Goal: Navigation & Orientation: Understand site structure

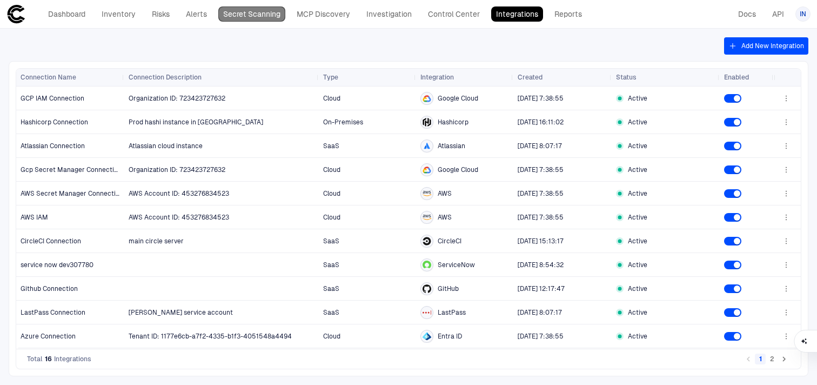
click at [261, 9] on link "Secret Scanning" at bounding box center [251, 13] width 67 height 15
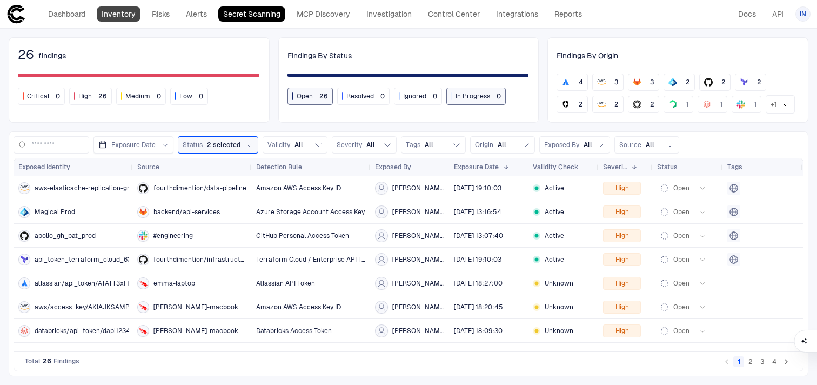
click at [131, 17] on link "Inventory" at bounding box center [119, 13] width 44 height 15
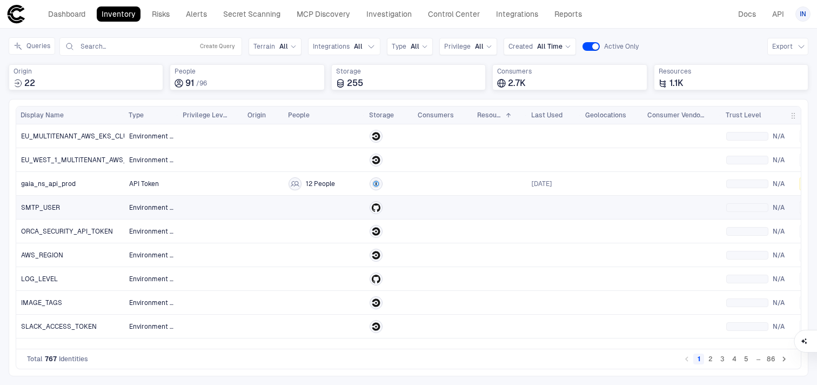
click at [456, 211] on link at bounding box center [443, 207] width 58 height 22
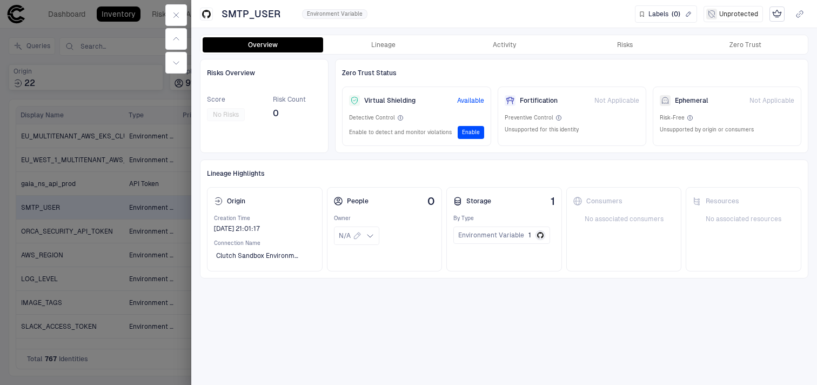
click at [159, 280] on div at bounding box center [408, 192] width 817 height 385
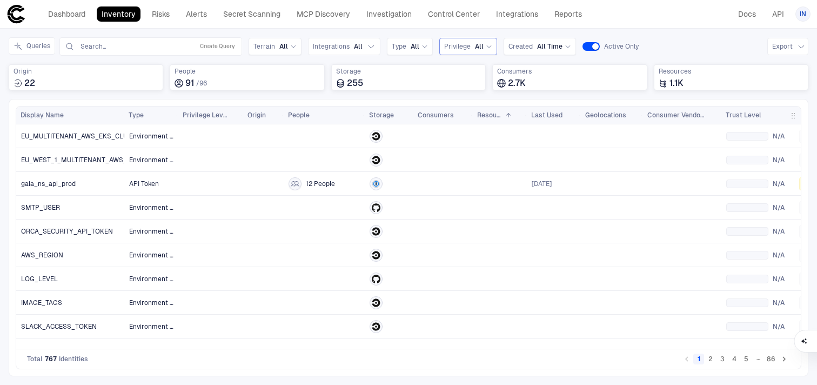
click at [466, 42] on div "Privilege All" at bounding box center [468, 47] width 48 height 12
click at [466, 41] on div "Privilege All" at bounding box center [468, 47] width 48 height 12
click at [426, 41] on div "Type All" at bounding box center [410, 46] width 46 height 17
click at [359, 42] on span "All" at bounding box center [358, 46] width 9 height 9
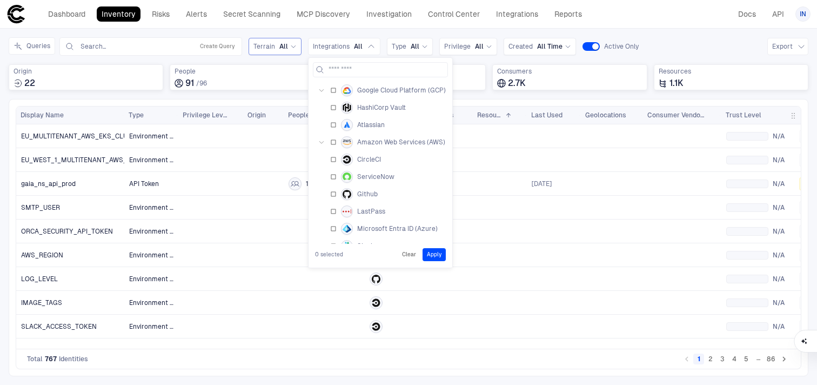
click at [292, 45] on icon at bounding box center [293, 46] width 6 height 6
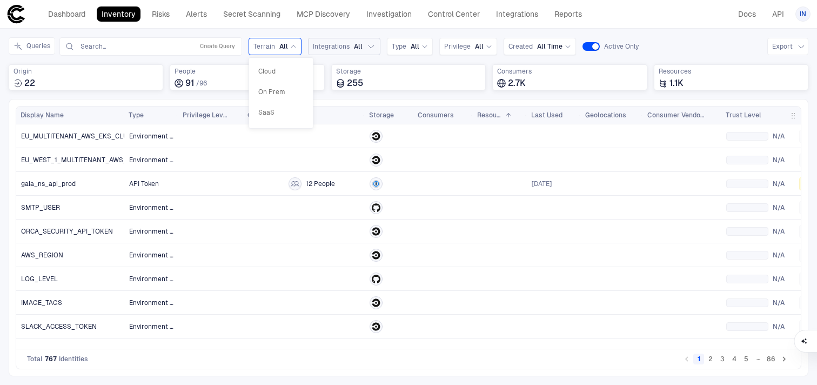
click at [339, 49] on span "Integrations" at bounding box center [331, 46] width 37 height 9
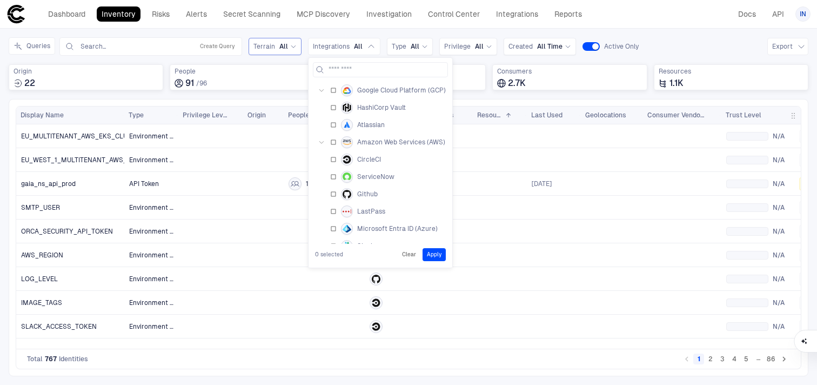
click at [433, 46] on div "Queries Search... Create Query Terrain All Integrations All Google Cloud Platfo…" at bounding box center [324, 46] width 630 height 18
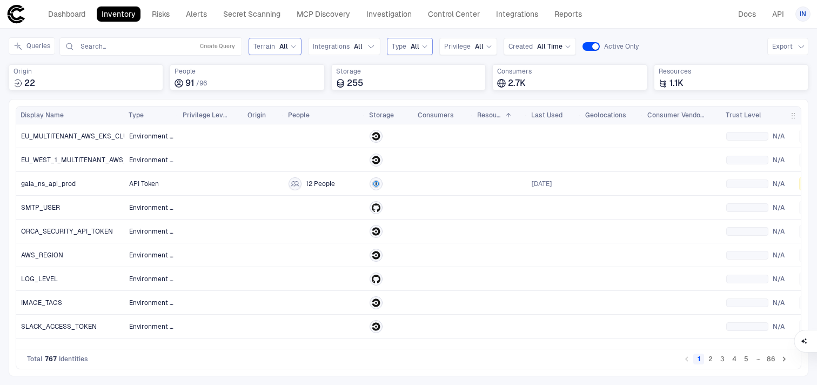
click at [418, 46] on div "All" at bounding box center [418, 46] width 17 height 9
click at [463, 45] on span "Privilege" at bounding box center [457, 46] width 26 height 9
click at [527, 56] on div "Queries Search... Create Query Terrain All Integrations All Type All Privilege …" at bounding box center [408, 68] width 799 height 62
click at [527, 54] on div "Created All Time" at bounding box center [539, 46] width 72 height 17
click at [42, 46] on button "Queries" at bounding box center [32, 45] width 46 height 17
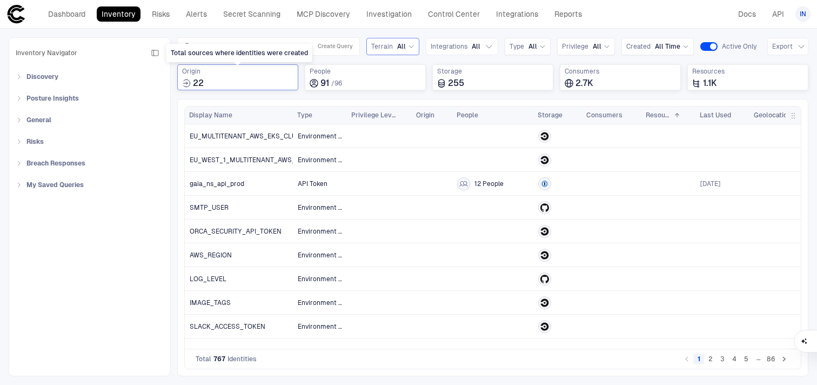
click at [201, 80] on span "22" at bounding box center [198, 83] width 11 height 11
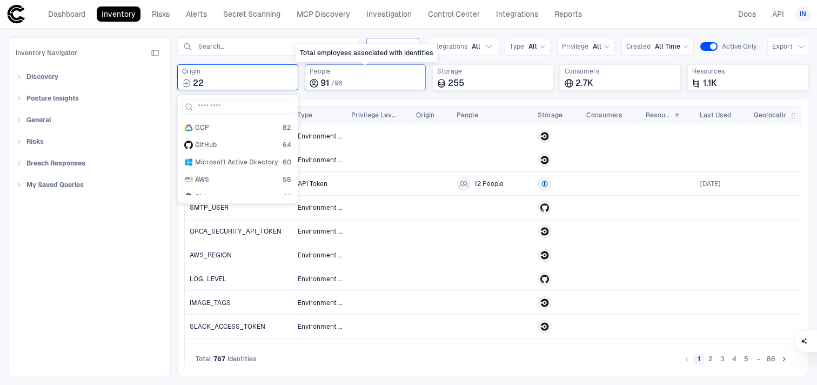
click at [332, 79] on span "/" at bounding box center [332, 83] width 3 height 8
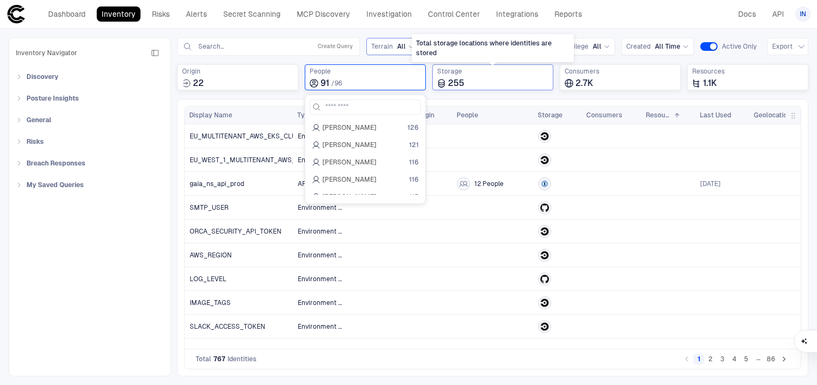
click at [467, 80] on div "255" at bounding box center [492, 83] width 111 height 11
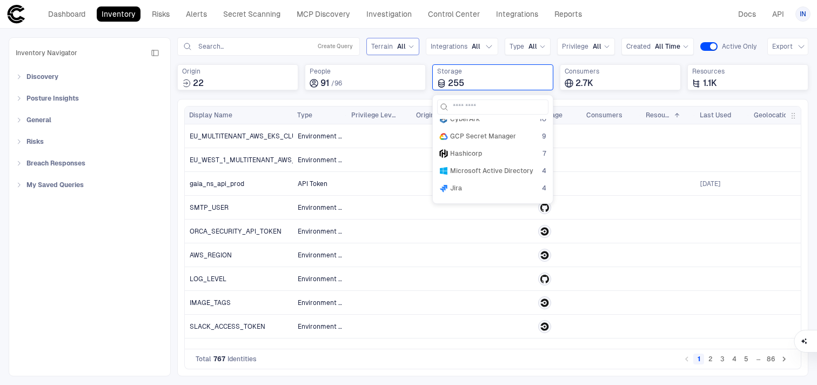
scroll to position [184, 0]
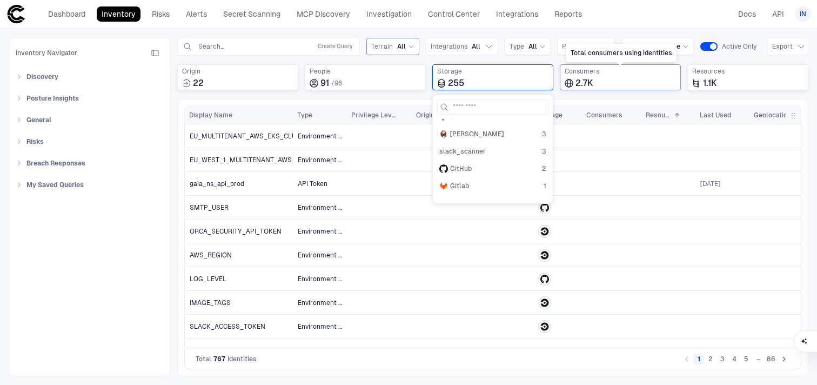
click at [603, 78] on div "2.7K‏" at bounding box center [619, 83] width 111 height 11
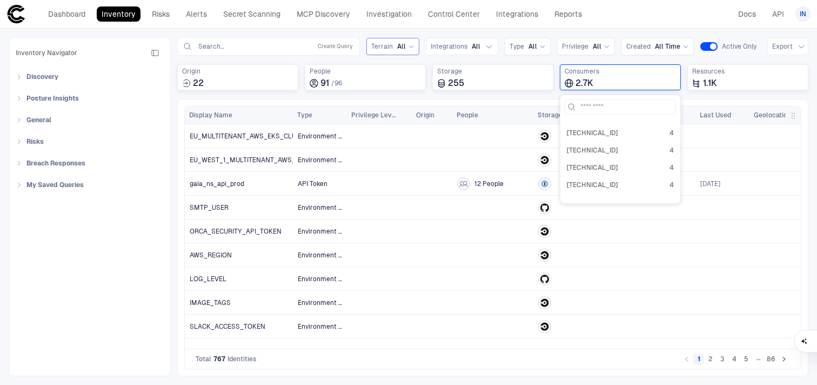
scroll to position [318, 0]
click at [158, 56] on icon "button" at bounding box center [155, 53] width 9 height 9
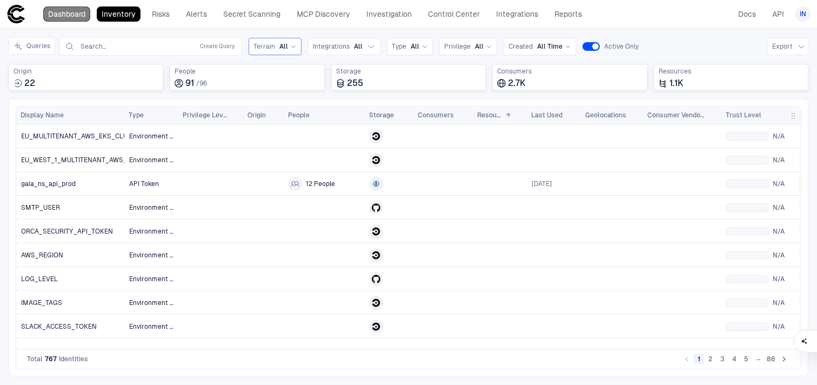
click at [84, 17] on link "Dashboard" at bounding box center [66, 13] width 47 height 15
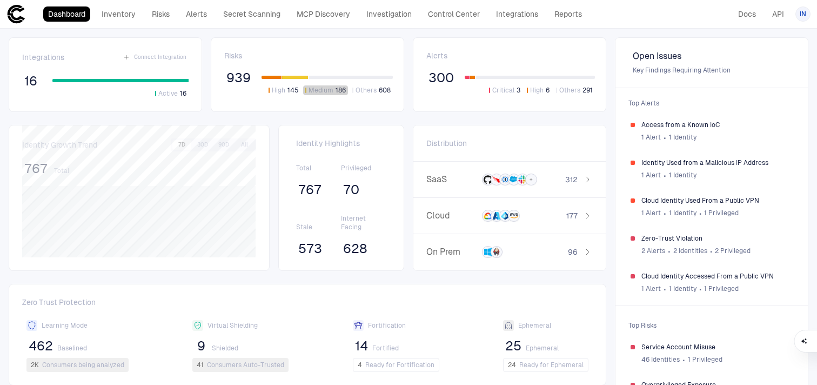
click at [334, 89] on button "Medium 186" at bounding box center [325, 90] width 45 height 10
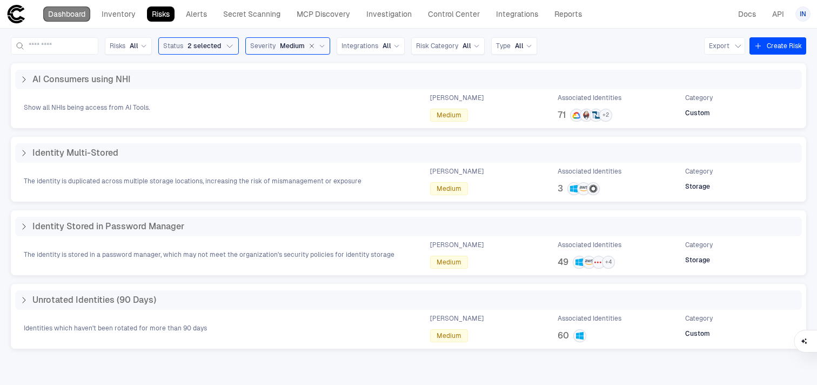
click at [86, 14] on link "Dashboard" at bounding box center [66, 13] width 47 height 15
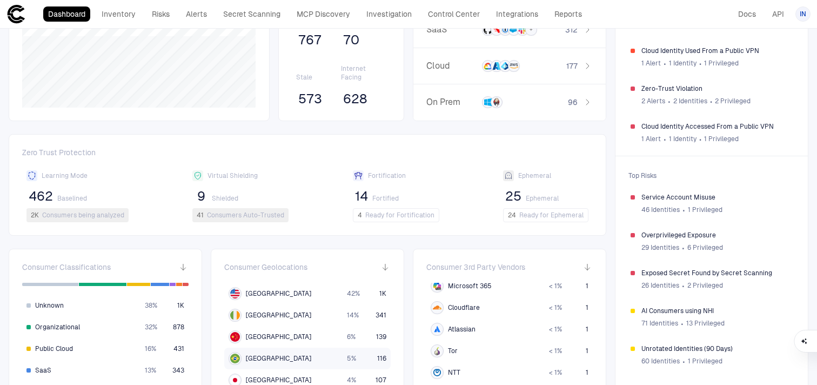
scroll to position [153, 0]
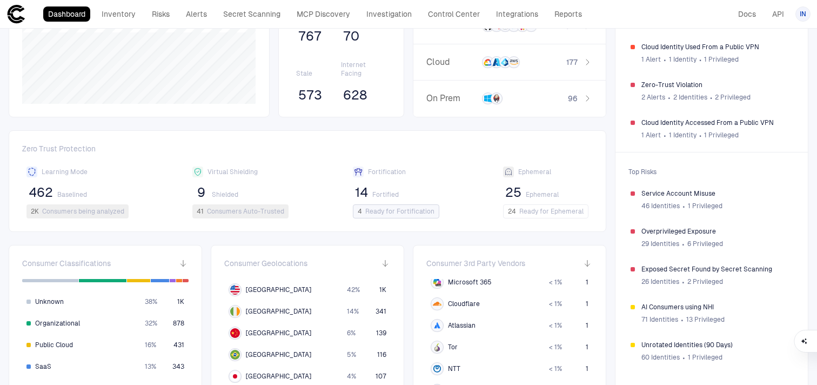
click at [372, 212] on span "Ready for Fortification" at bounding box center [399, 211] width 69 height 9
